Goal: Task Accomplishment & Management: Manage account settings

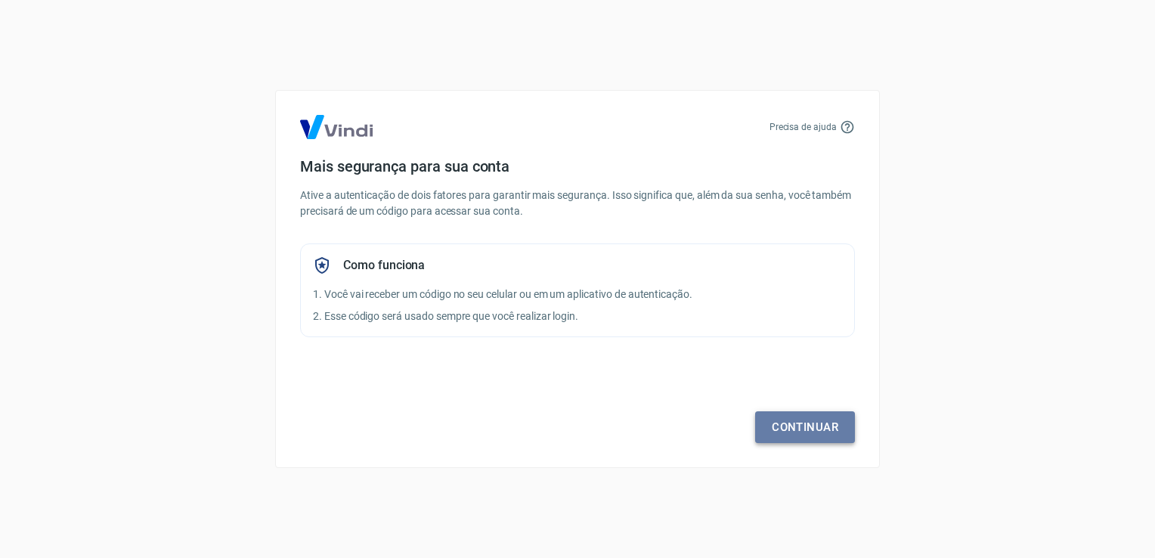
click at [780, 419] on link "Continuar" at bounding box center [805, 427] width 100 height 32
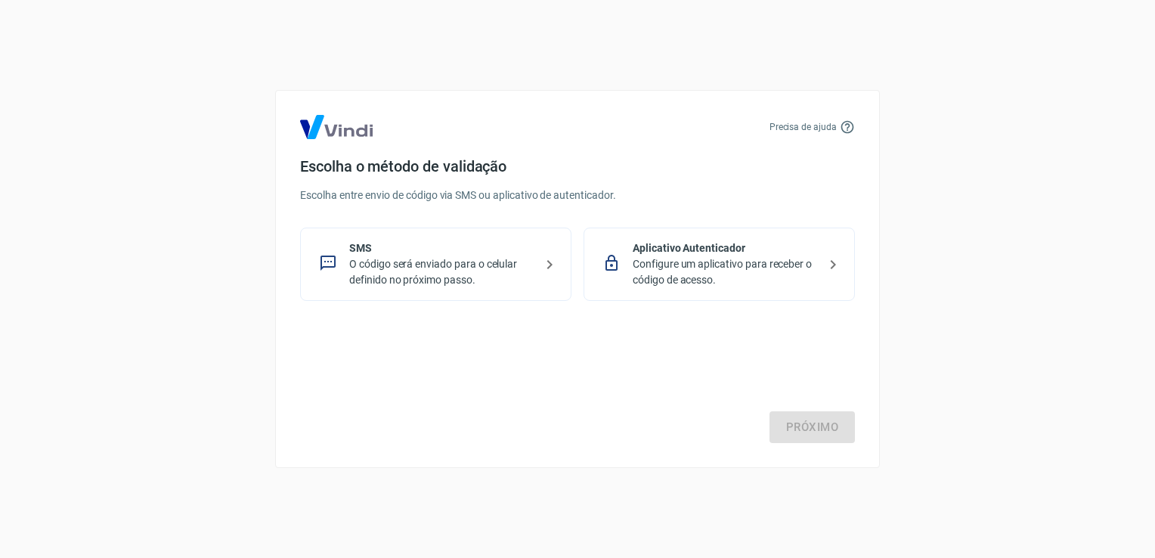
click at [512, 265] on p "O código será enviado para o celular definido no próximo passo." at bounding box center [441, 272] width 185 height 32
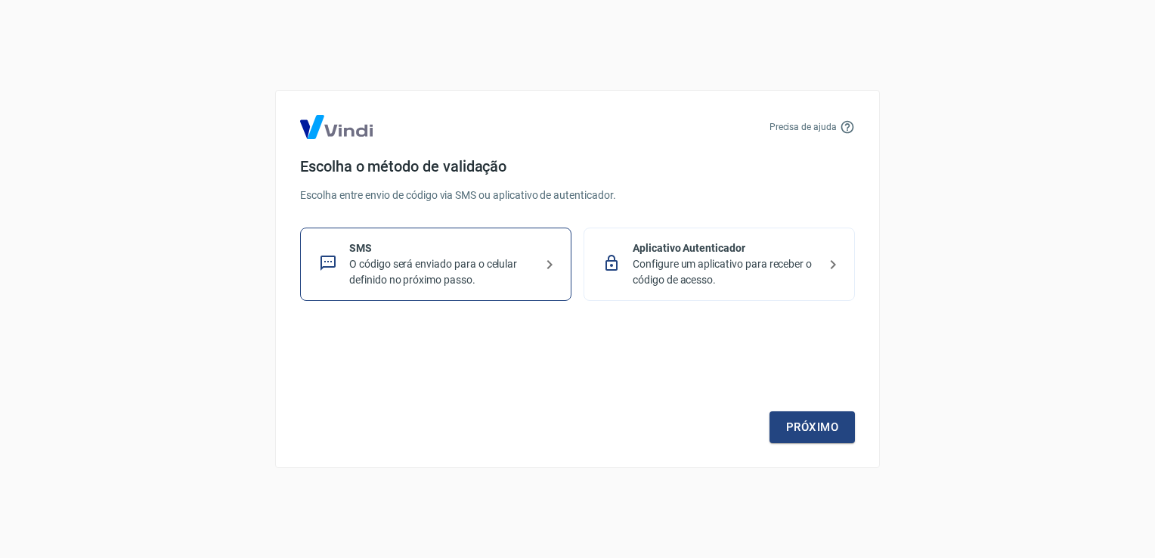
drag, startPoint x: 710, startPoint y: 262, endPoint x: 766, endPoint y: 304, distance: 69.7
click at [710, 261] on p "Configure um aplicativo para receber o código de acesso." at bounding box center [725, 272] width 185 height 32
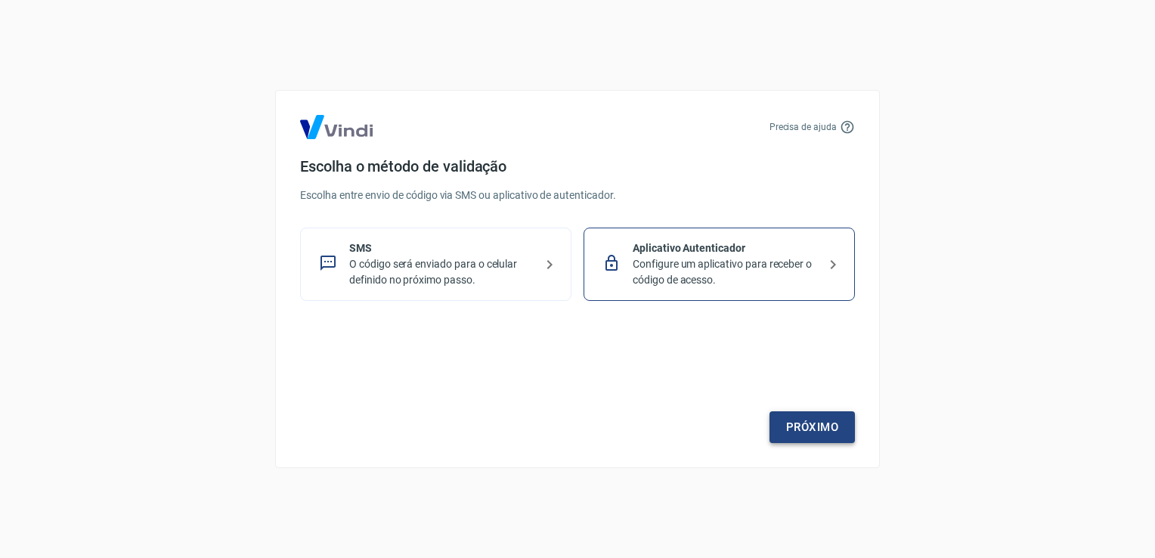
click at [832, 431] on link "Próximo" at bounding box center [811, 427] width 85 height 32
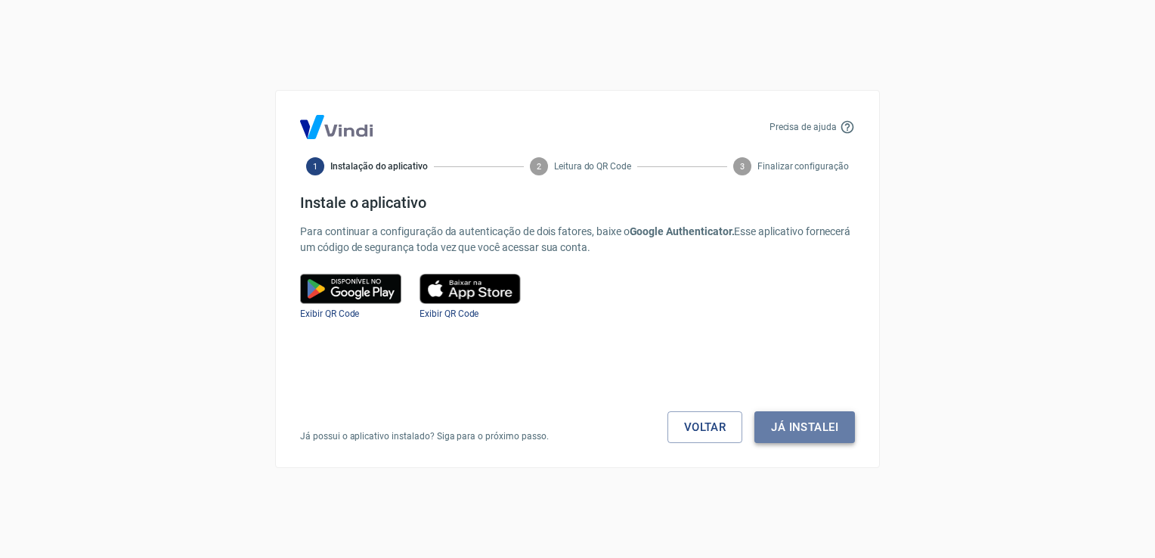
click at [843, 426] on button "Já instalei" at bounding box center [804, 427] width 101 height 32
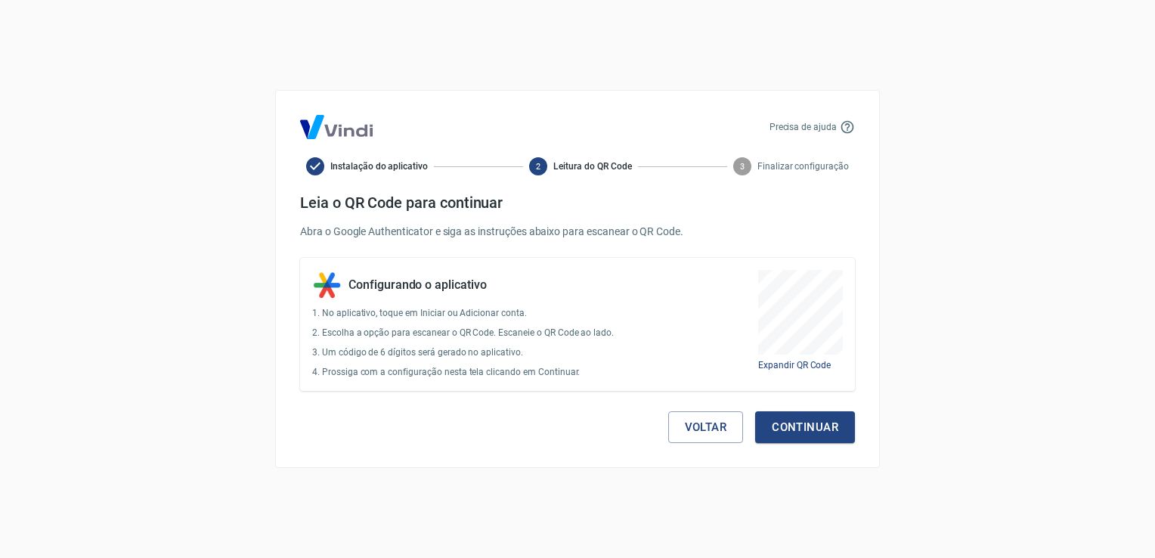
click at [845, 426] on button "Continuar" at bounding box center [805, 427] width 100 height 32
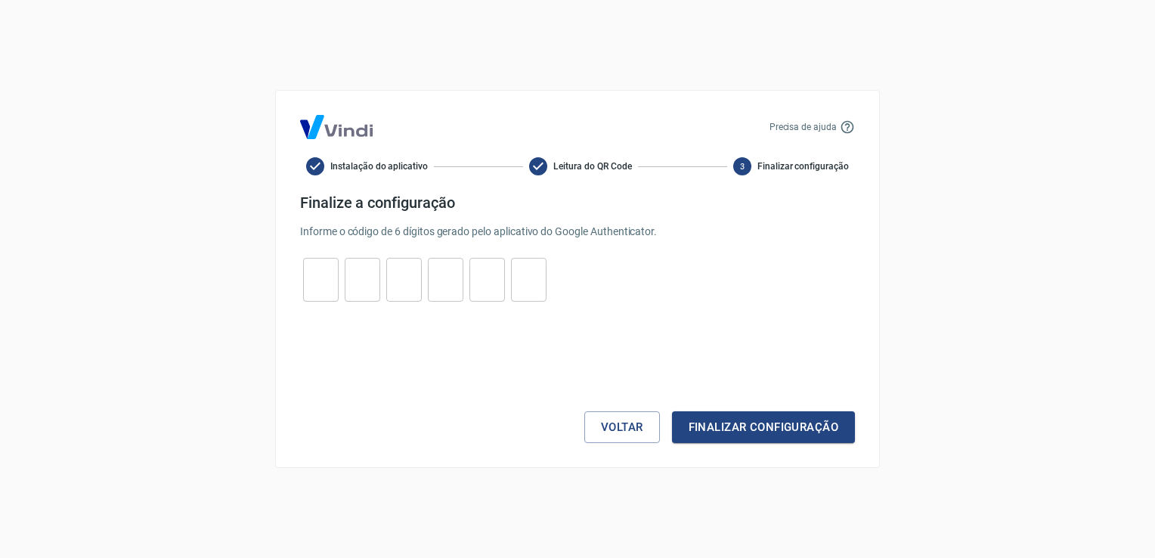
click at [311, 274] on input "tel" at bounding box center [321, 280] width 36 height 32
type input "9"
type input "1"
type input "4"
type input "5"
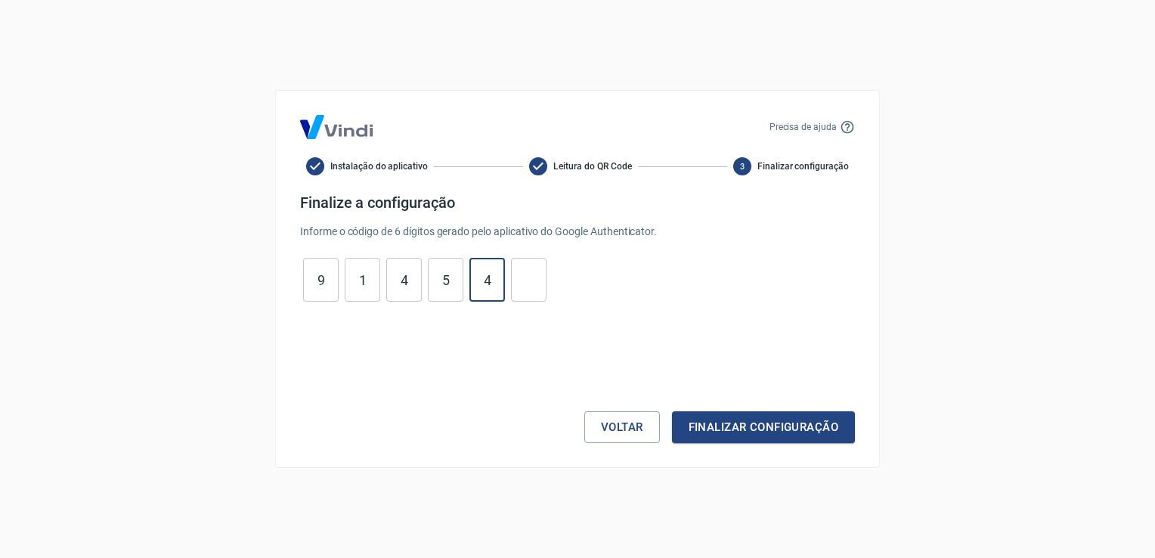
type input "4"
type input "5"
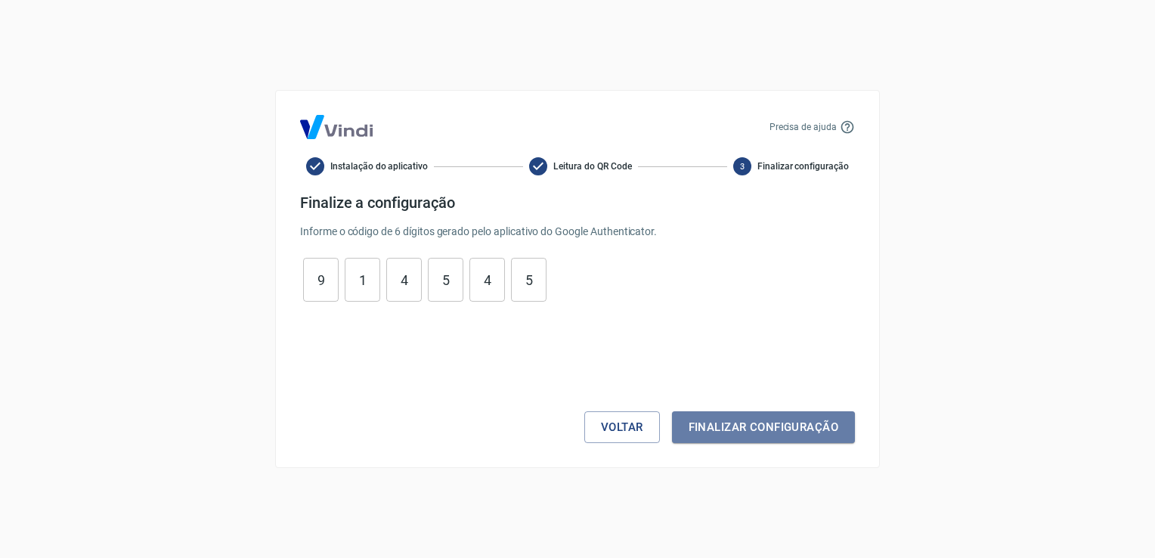
click at [760, 423] on button "Finalizar configuração" at bounding box center [763, 427] width 183 height 32
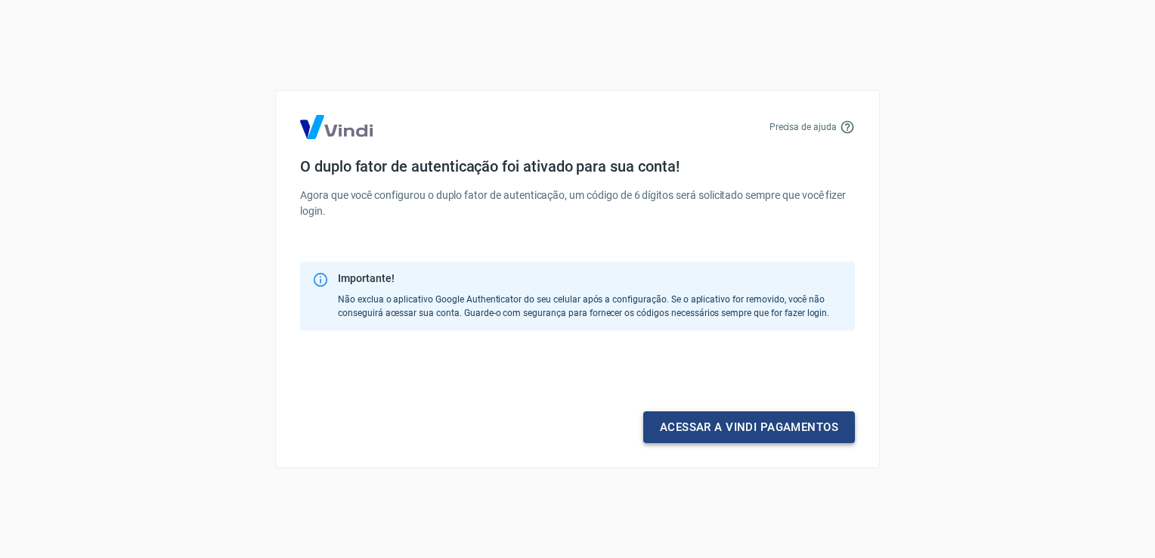
click at [780, 428] on link "Acessar a Vindi pagamentos" at bounding box center [749, 427] width 212 height 32
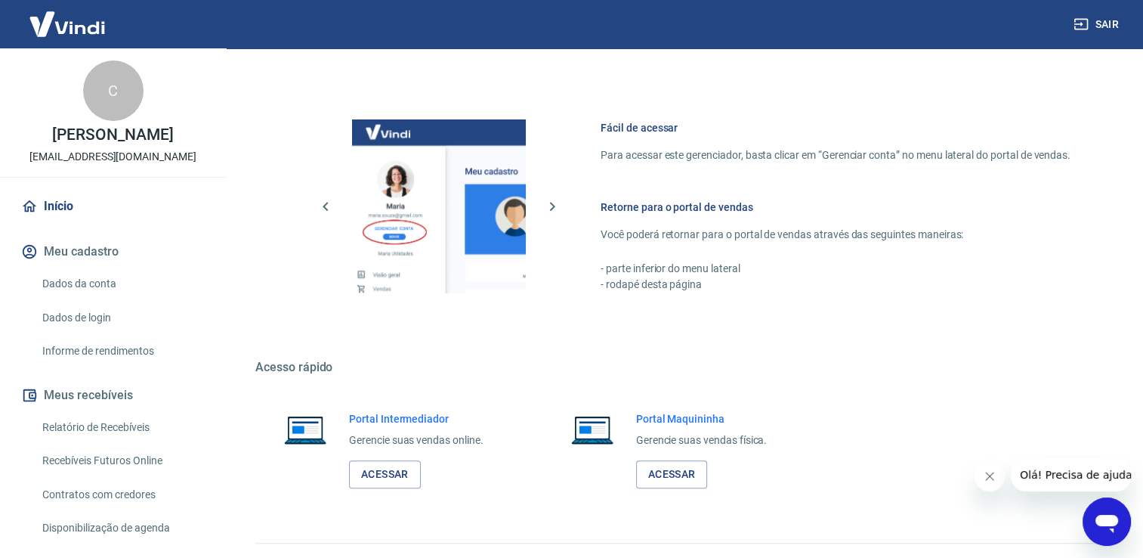
scroll to position [635, 0]
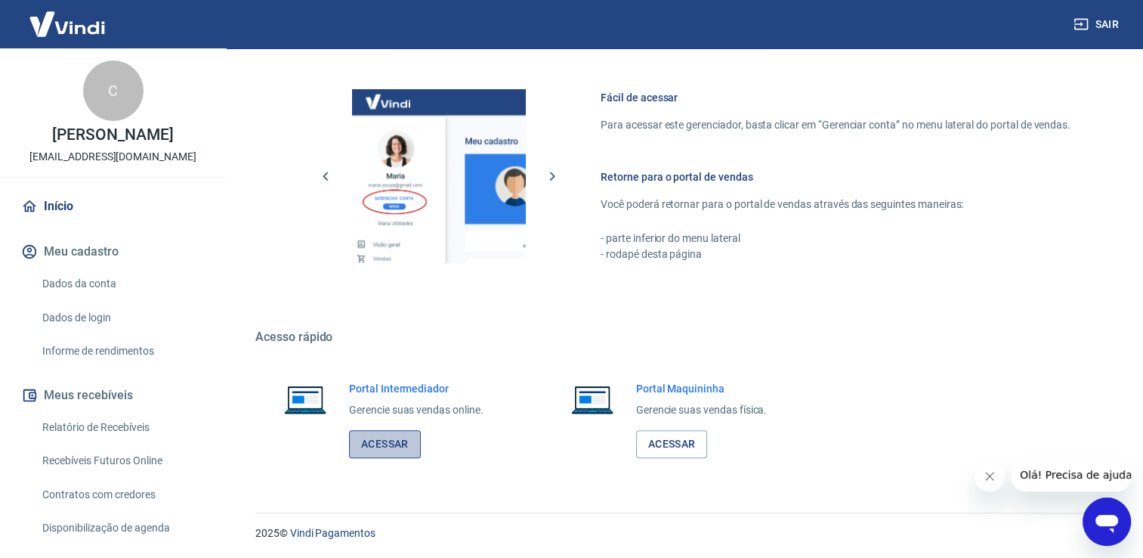
click at [391, 446] on link "Acessar" at bounding box center [385, 444] width 72 height 28
